Goal: Navigation & Orientation: Go to known website

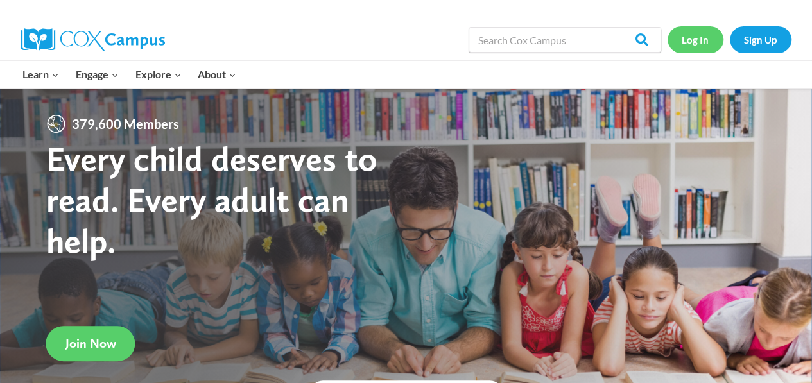
click at [704, 49] on link "Log In" at bounding box center [696, 39] width 56 height 26
click at [686, 38] on link "Log In" at bounding box center [696, 39] width 56 height 26
